Goal: Book appointment/travel/reservation

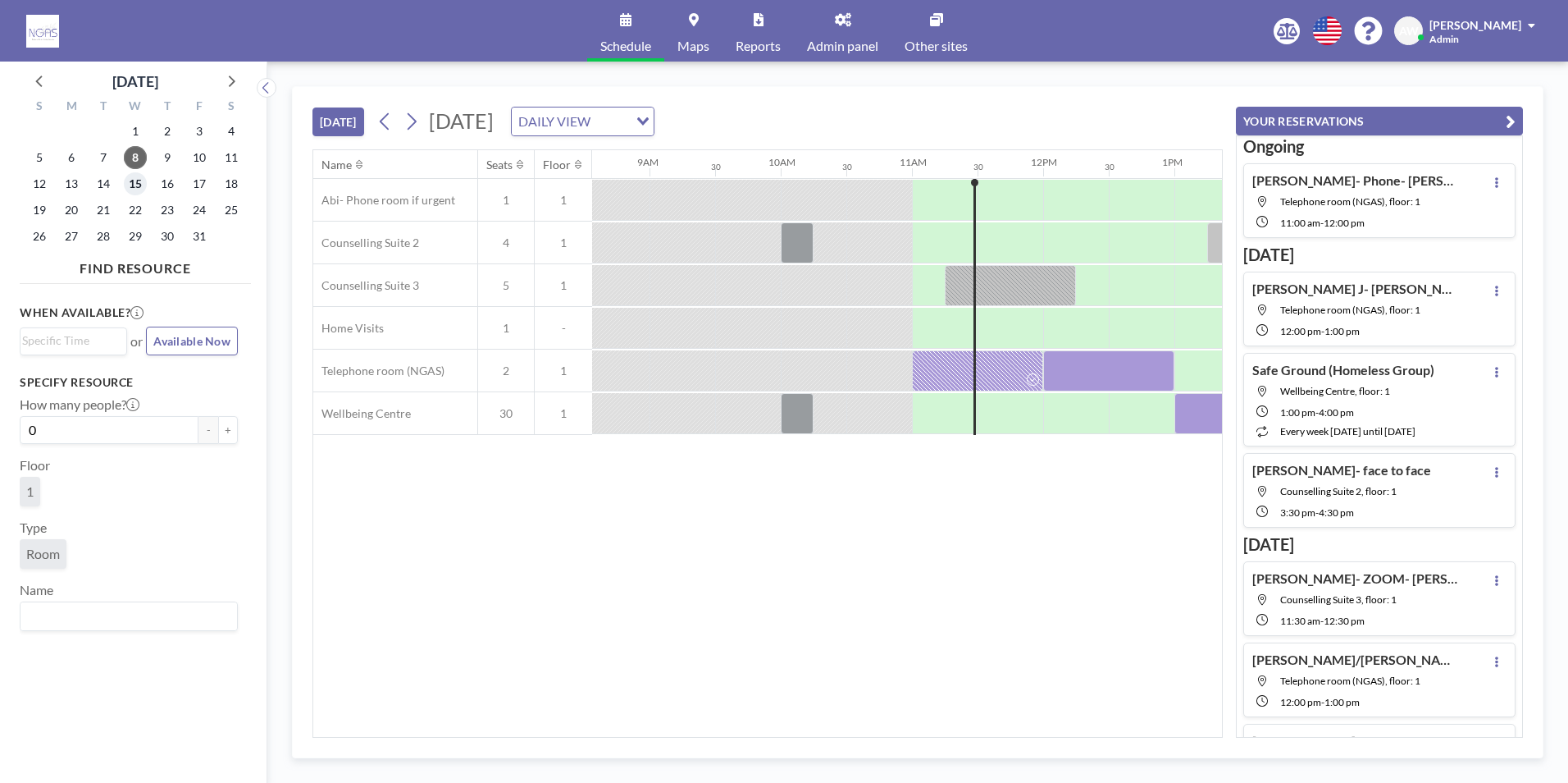
click at [130, 183] on span "15" at bounding box center [136, 184] width 23 height 23
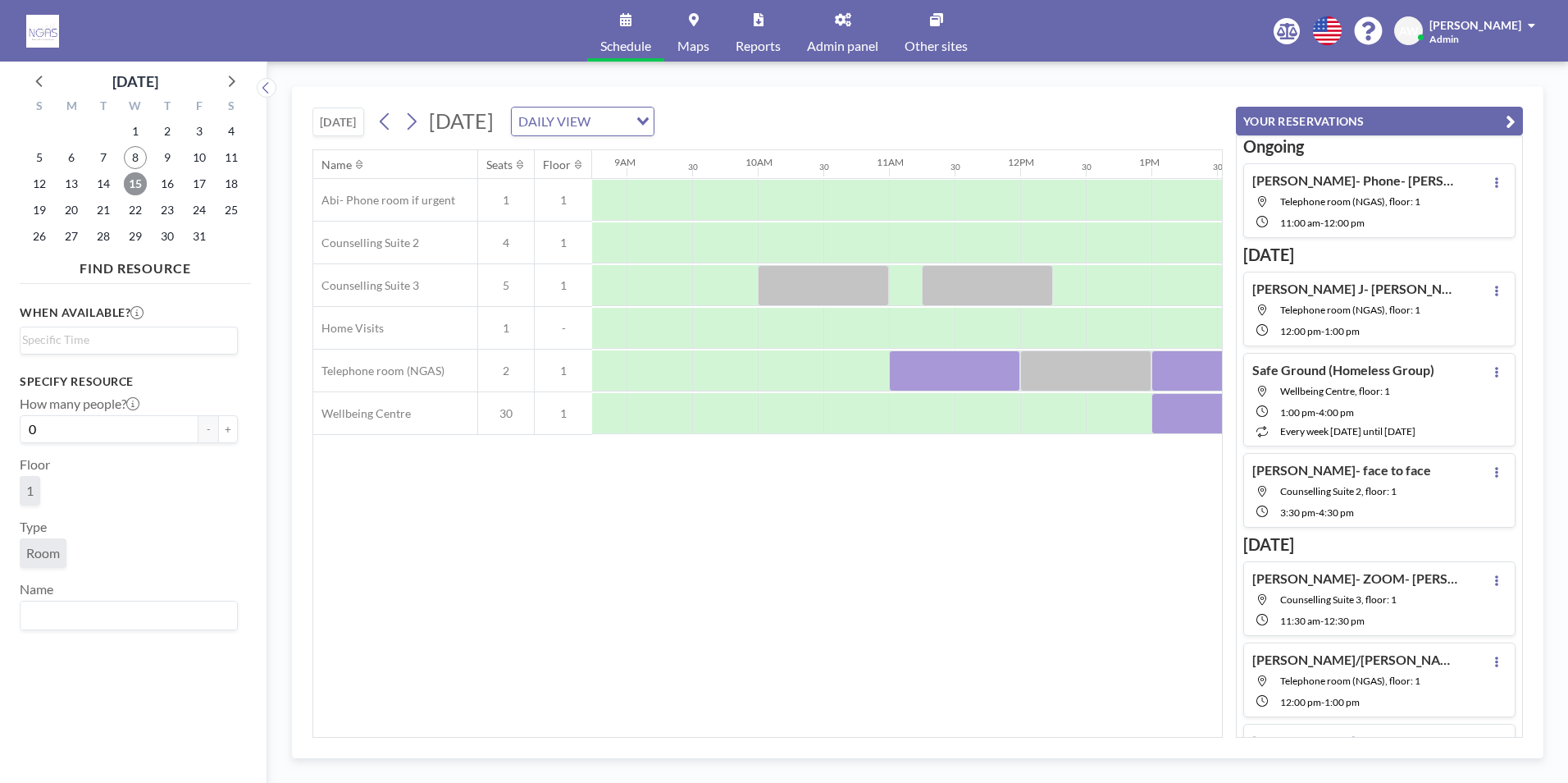
scroll to position [0, 1163]
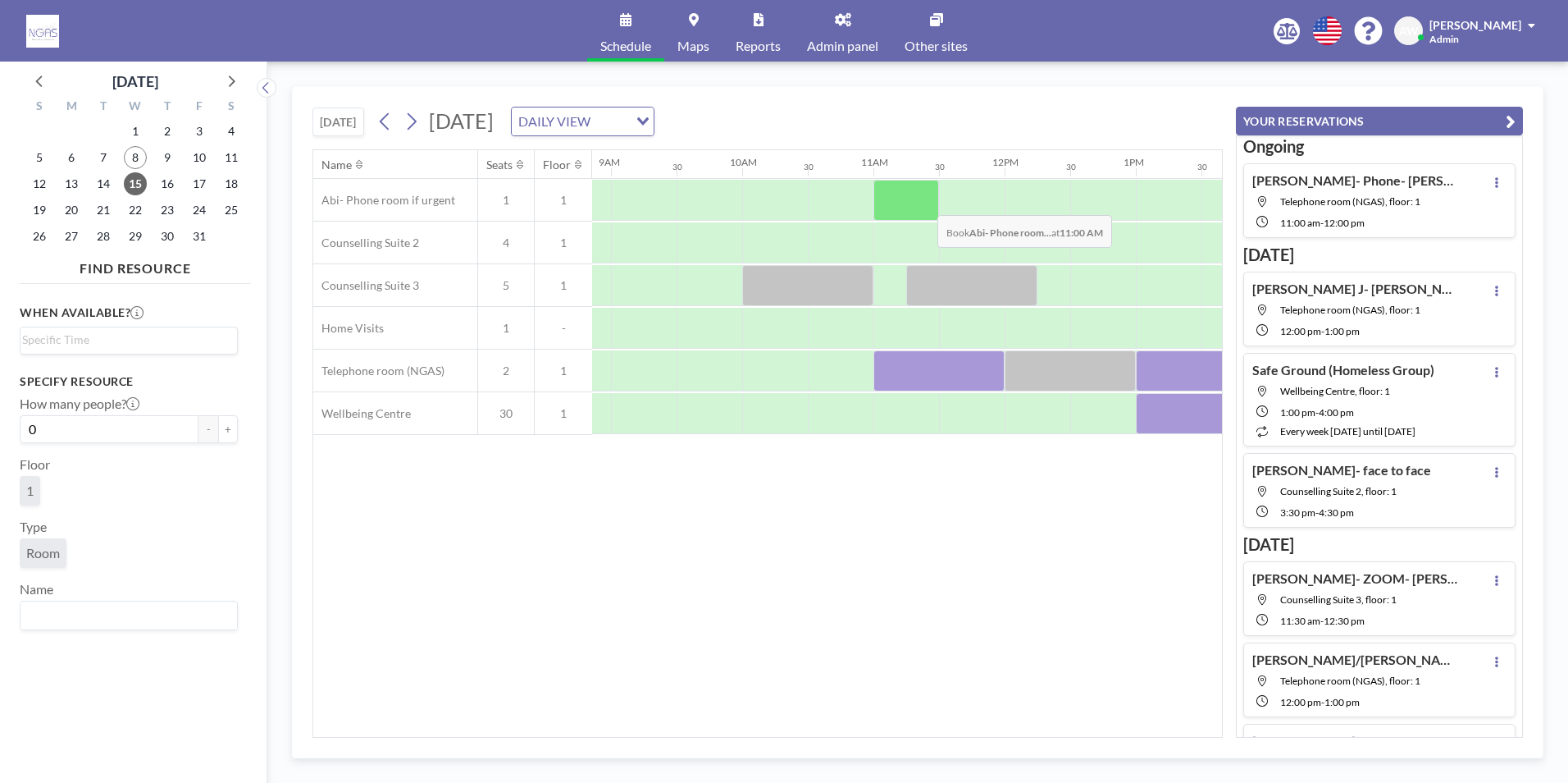
click at [924, 203] on div at bounding box center [907, 200] width 66 height 41
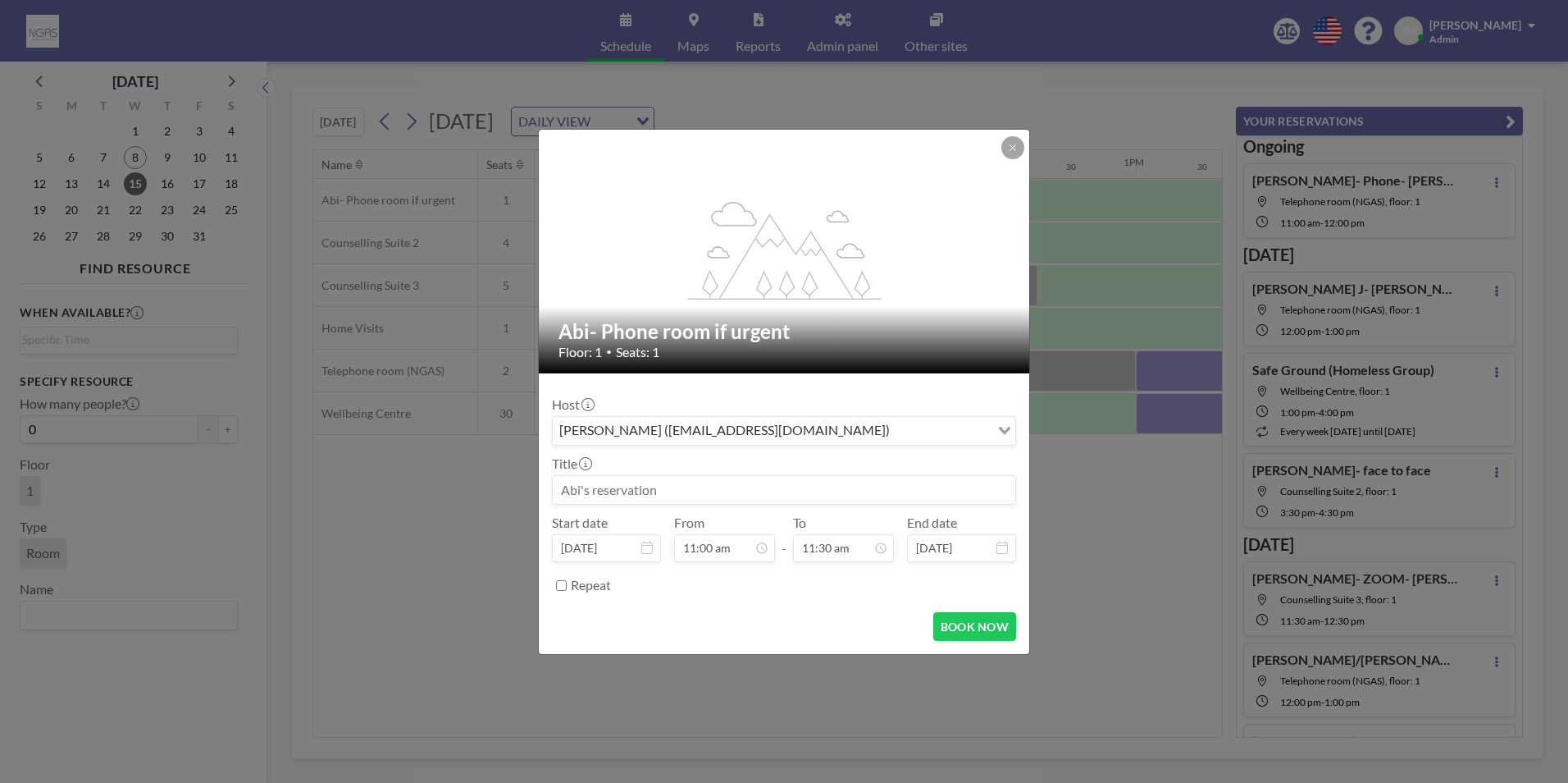
click at [781, 482] on input at bounding box center [784, 490] width 463 height 28
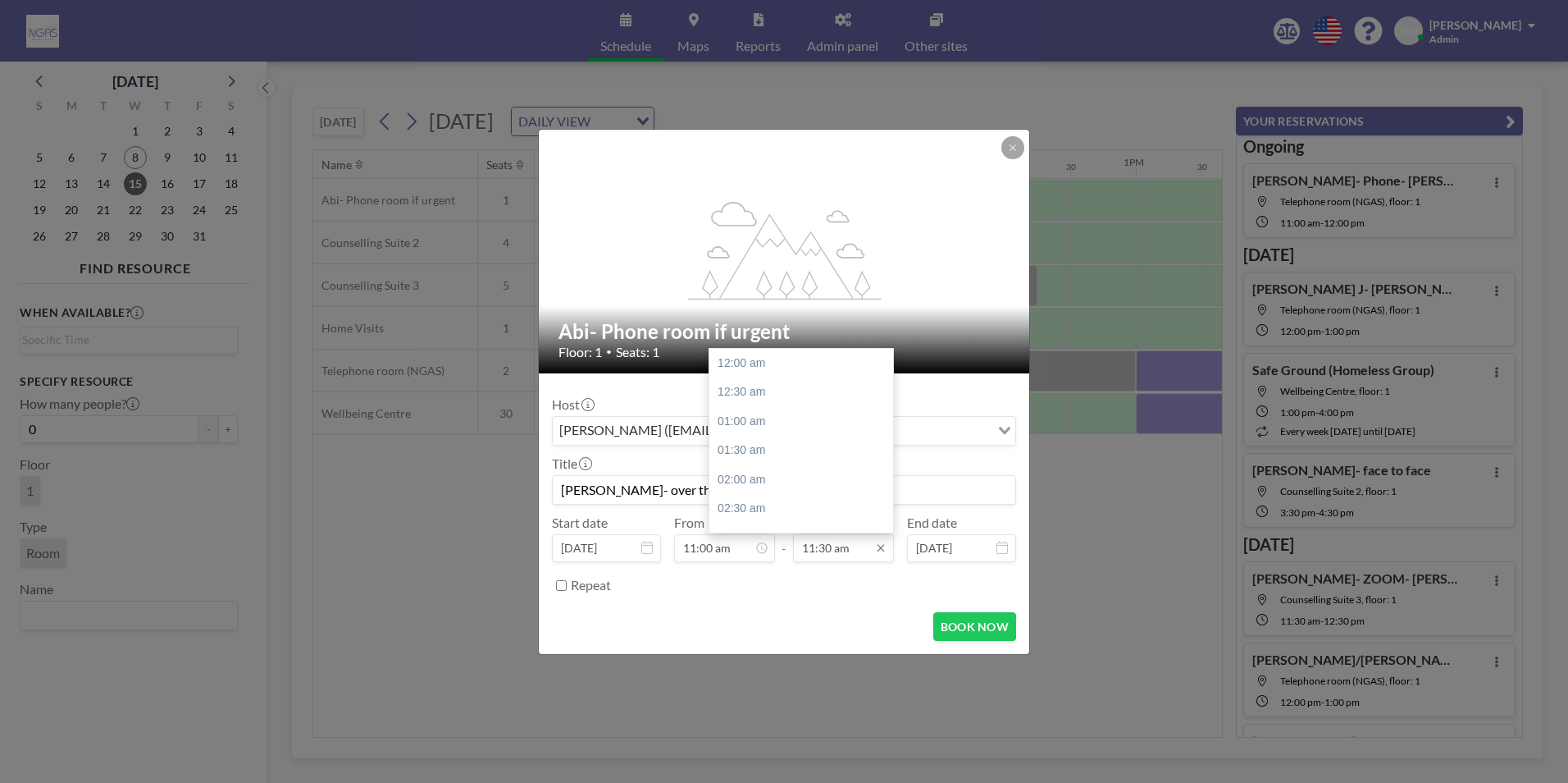
scroll to position [672, 0]
type input "[PERSON_NAME]- over the phone- [PERSON_NAME]"
click at [787, 404] on div "12:00 pm" at bounding box center [806, 392] width 192 height 29
type input "12:00 pm"
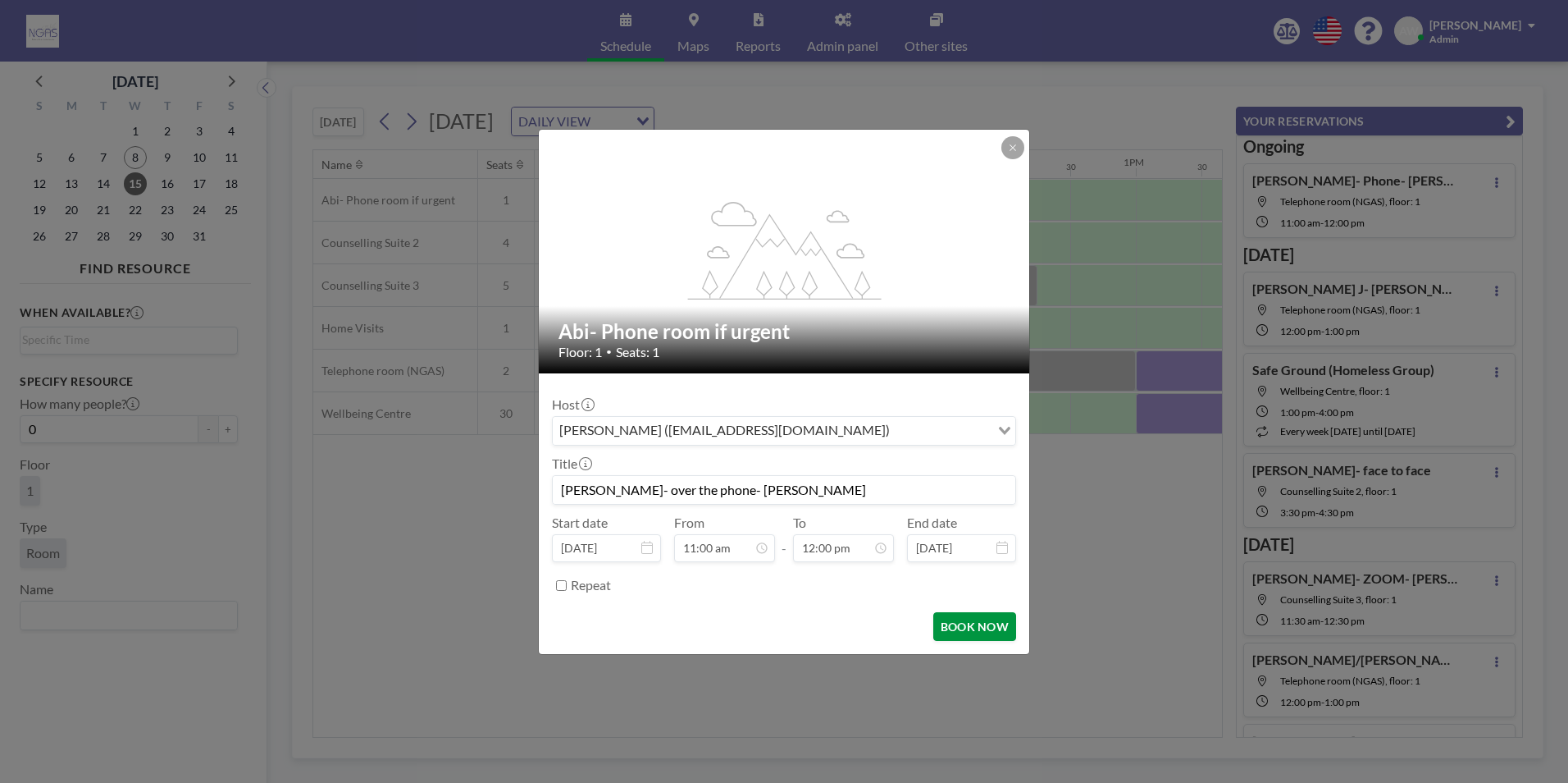
scroll to position [701, 0]
click at [967, 631] on button "BOOK NOW" at bounding box center [975, 627] width 82 height 29
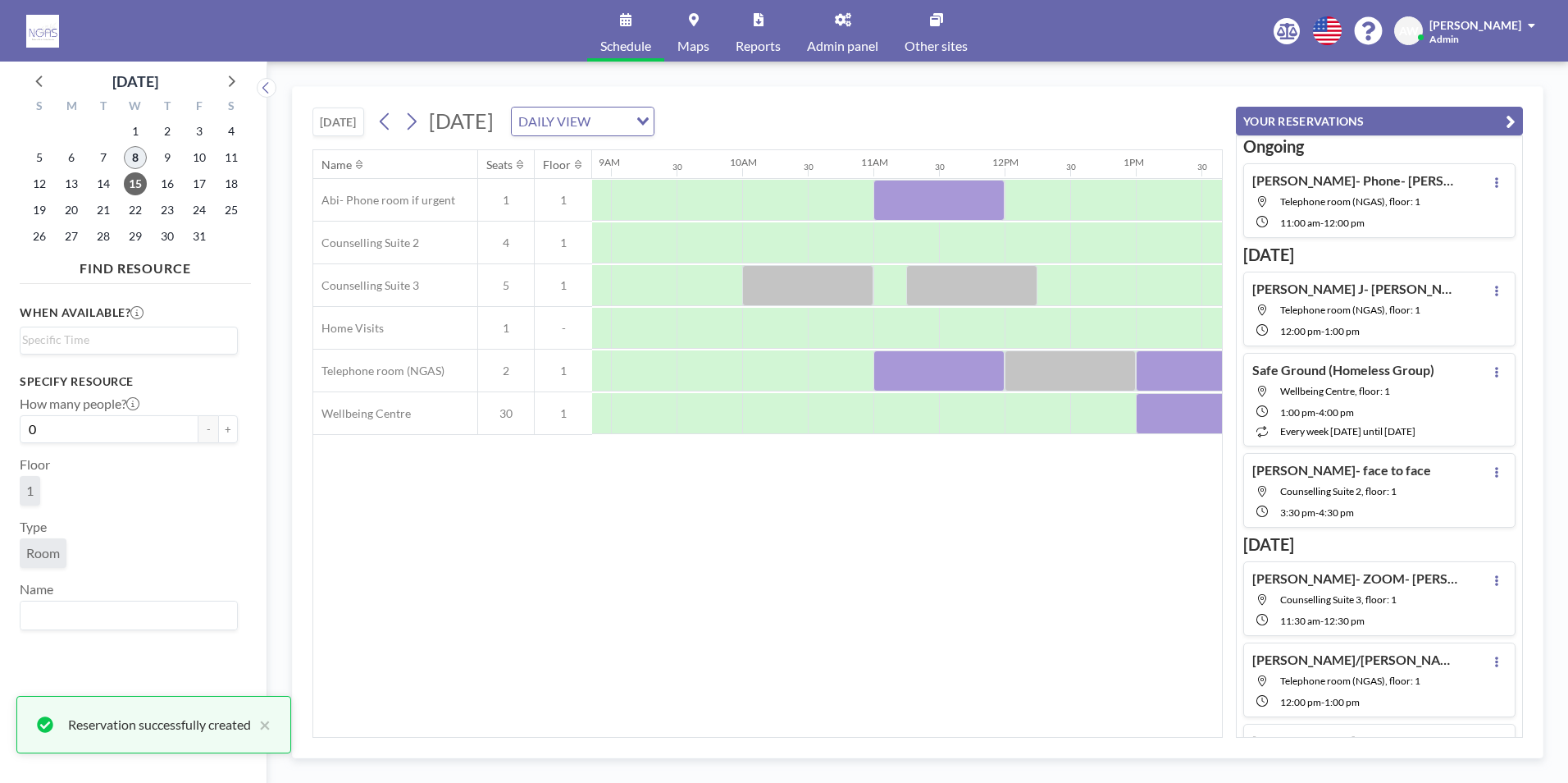
click at [141, 159] on span "8" at bounding box center [136, 158] width 23 height 23
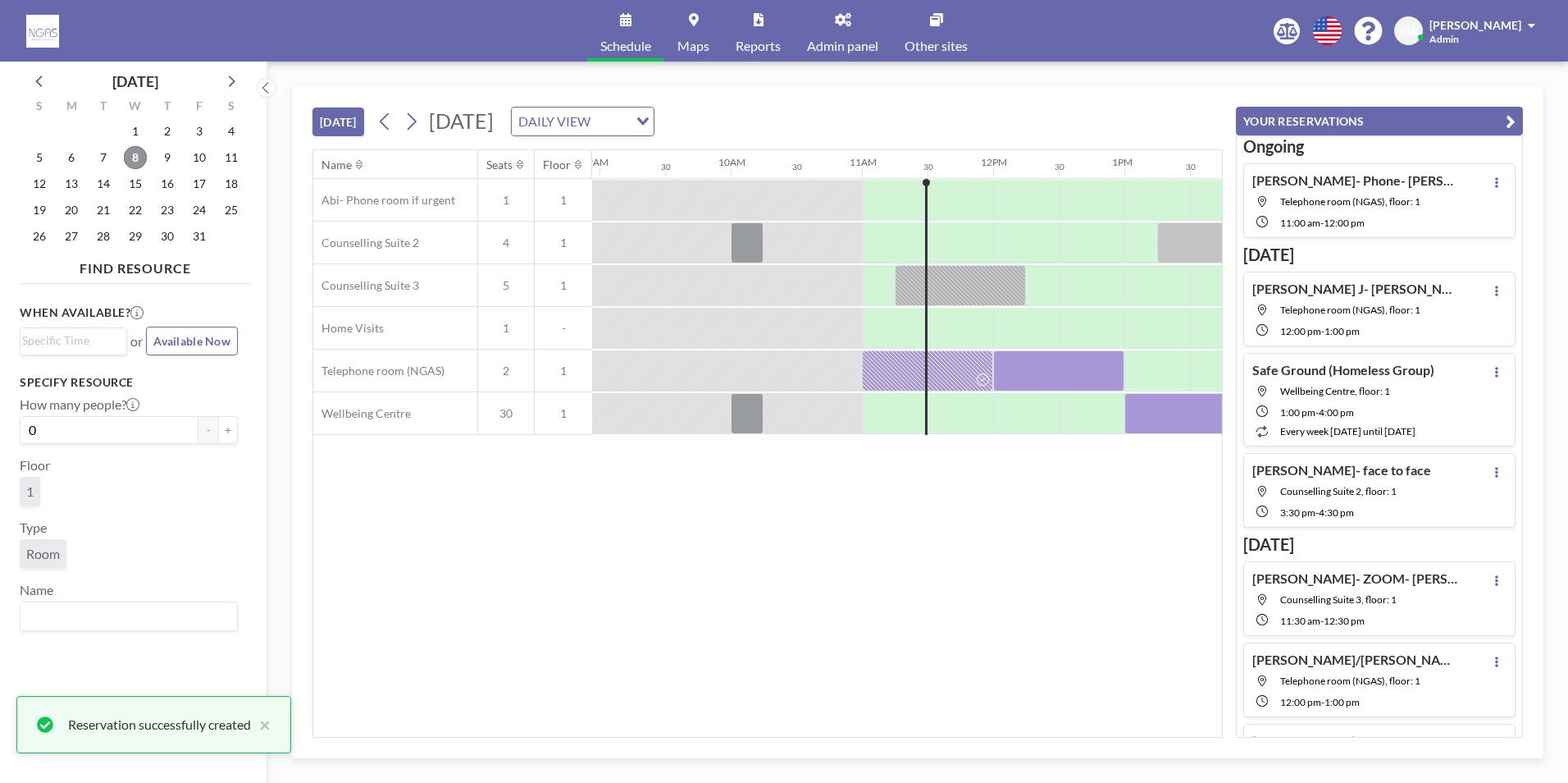
scroll to position [0, 1378]
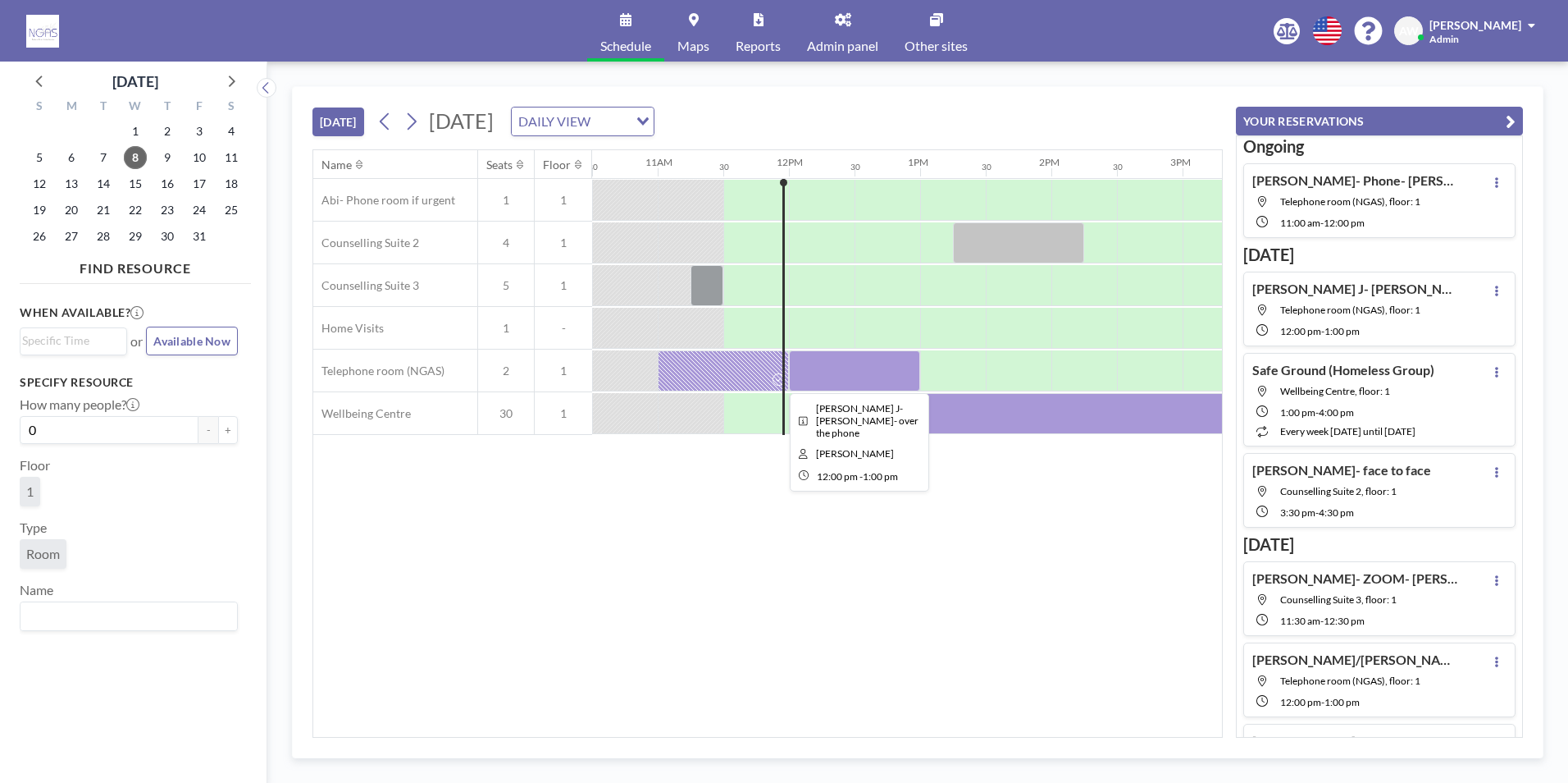
click at [854, 362] on div at bounding box center [854, 371] width 131 height 41
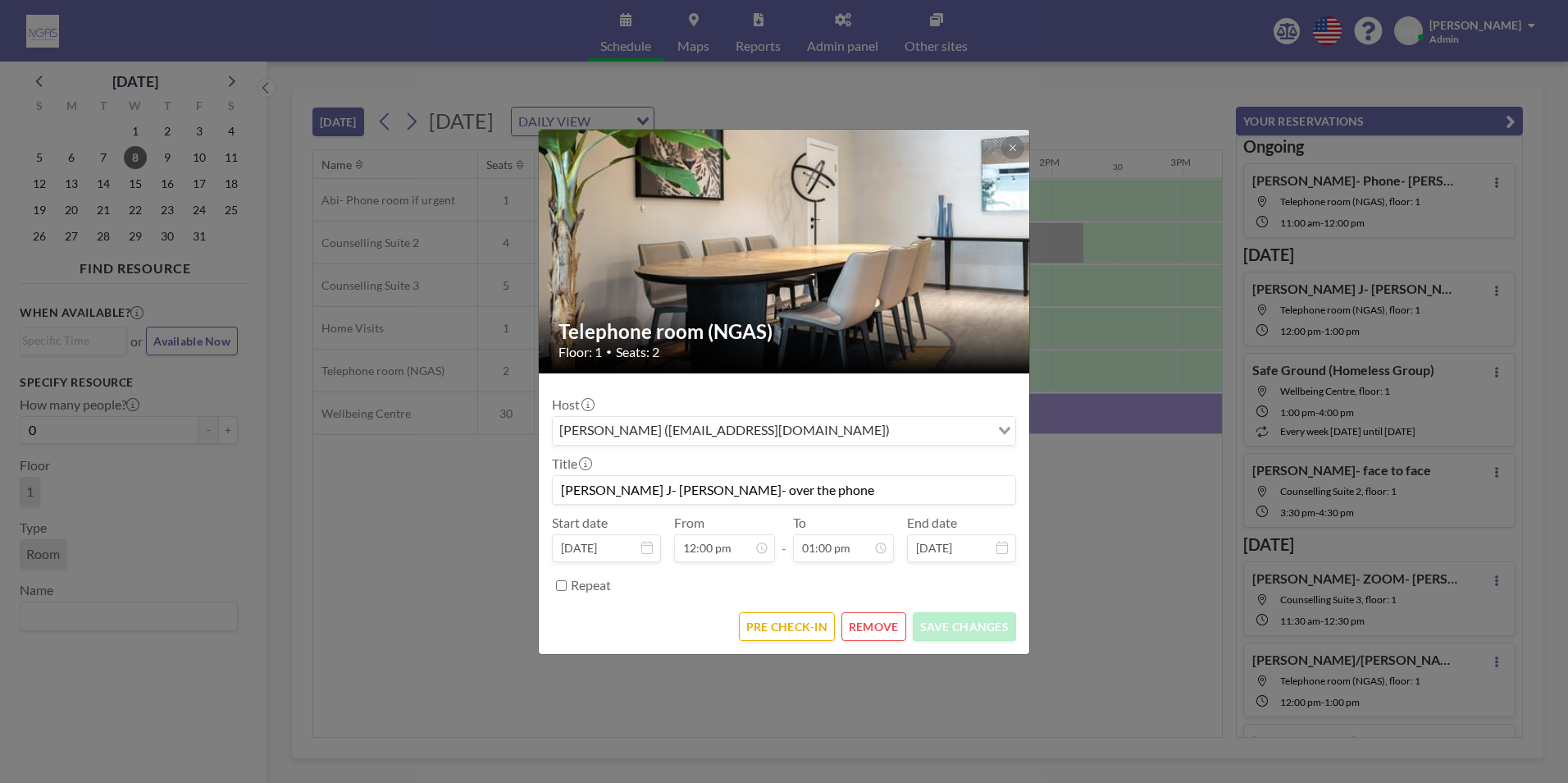
scroll to position [759, 0]
click at [788, 640] on button "PRE CHECK-IN" at bounding box center [786, 627] width 96 height 29
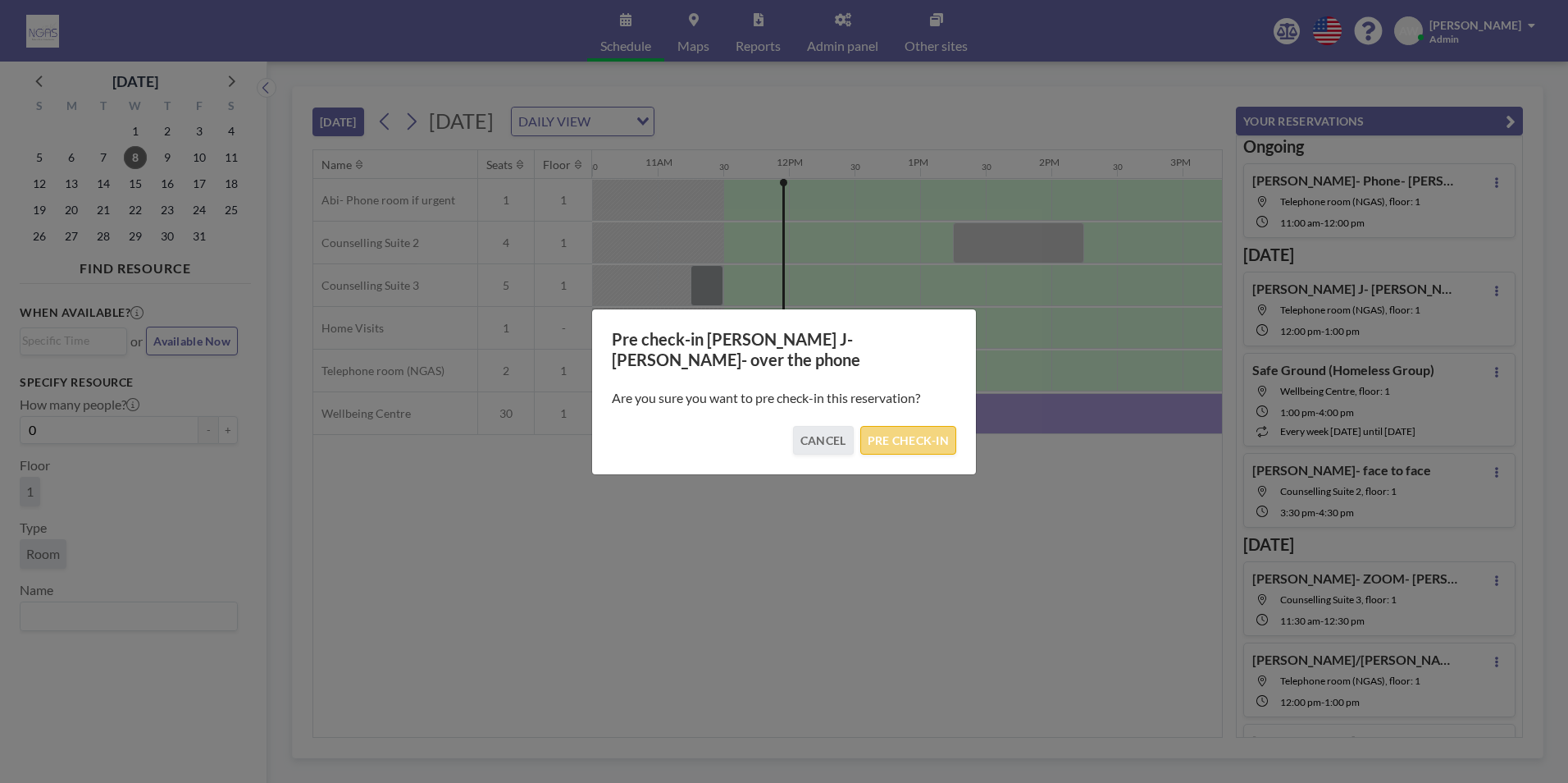
click at [910, 436] on button "PRE CHECK-IN" at bounding box center [908, 440] width 96 height 29
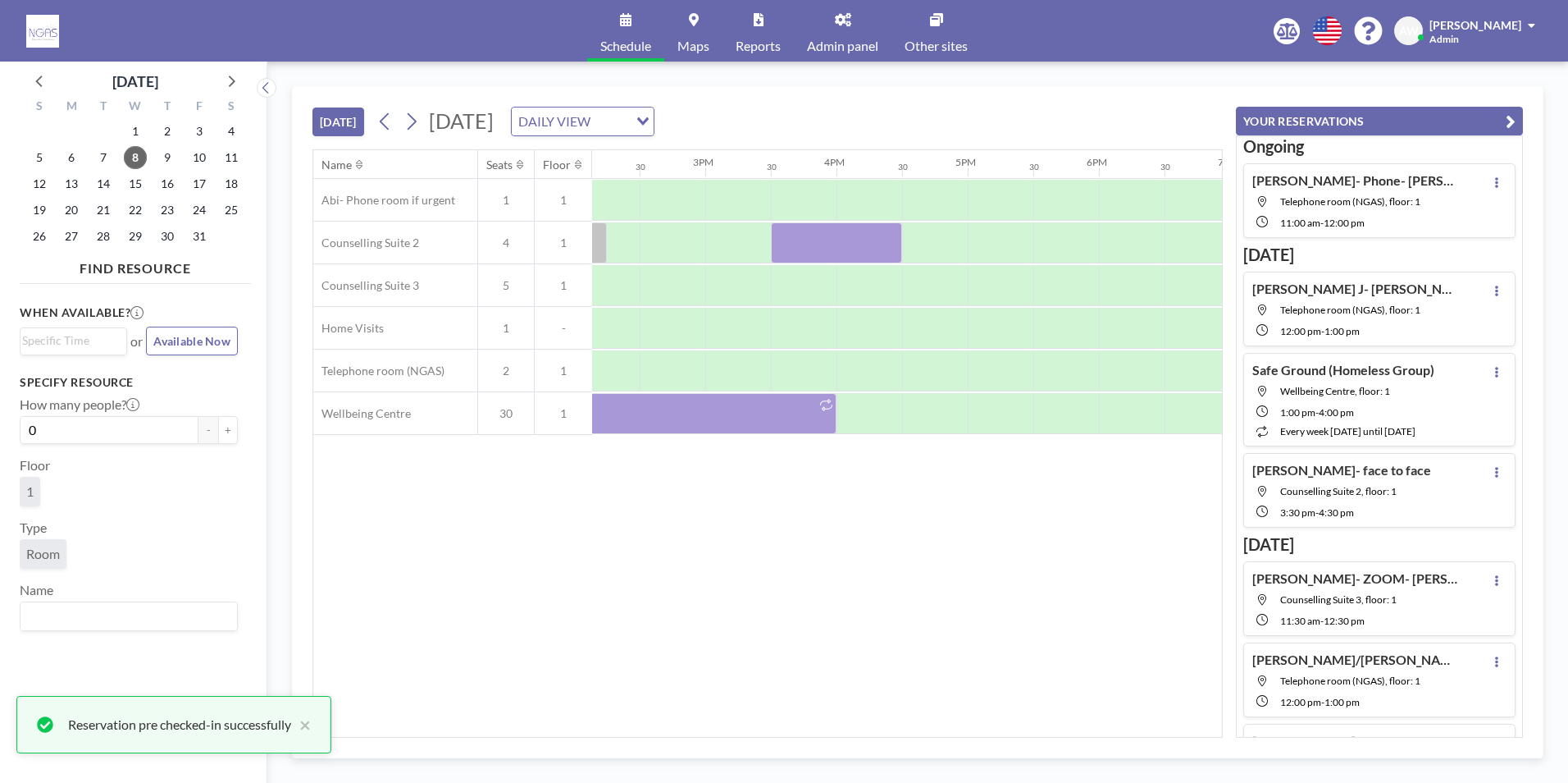
scroll to position [0, 1880]
